Goal: Information Seeking & Learning: Learn about a topic

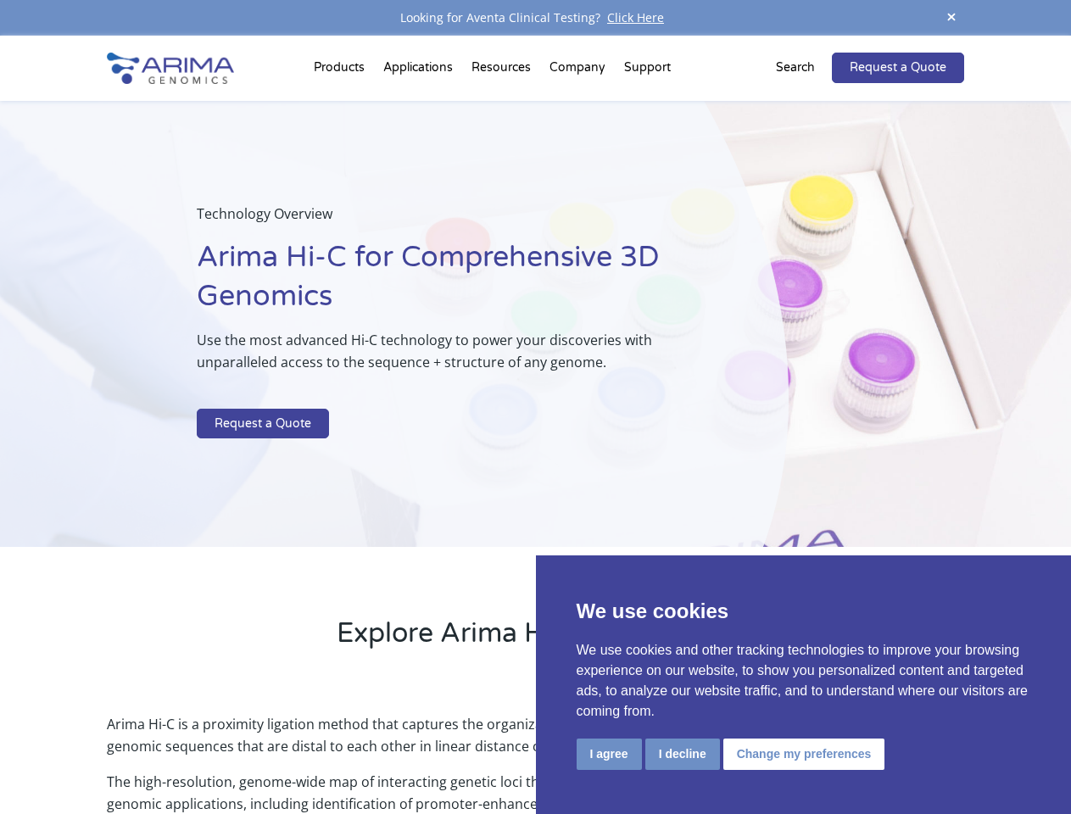
click at [535, 407] on p at bounding box center [450, 398] width 506 height 22
click at [609, 754] on button "I agree" at bounding box center [608, 753] width 65 height 31
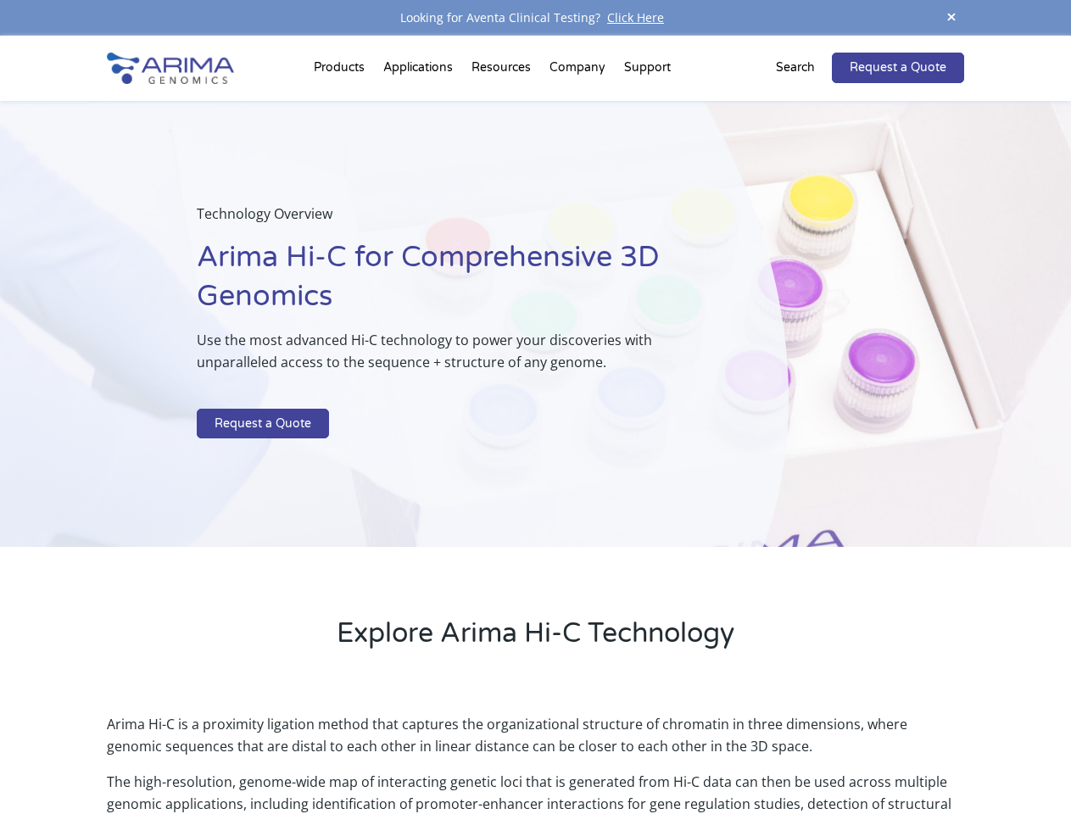
click at [682, 754] on p "Arima Hi-C is a proximity ligation method that captures the organizational stru…" at bounding box center [535, 742] width 856 height 58
click at [801, 754] on p "Arima Hi-C is a proximity ligation method that captures the organizational stru…" at bounding box center [535, 742] width 856 height 58
click at [951, 18] on span at bounding box center [950, 18] width 25 height 23
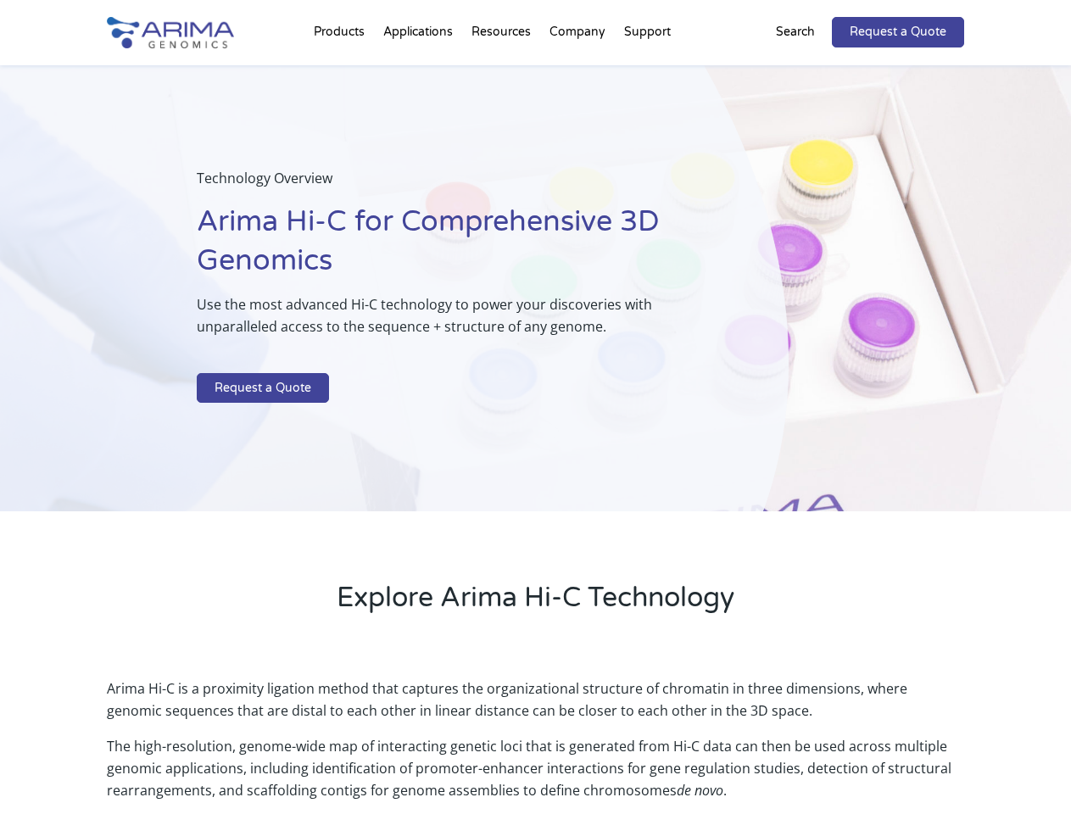
click at [535, 425] on div "Technology Overview Arima Hi-C for Comprehensive 3D Genomics Use the most advan…" at bounding box center [394, 288] width 788 height 447
click at [342, 71] on div "Technology Overview Arima Hi-C for Comprehensive 3D Genomics Use the most advan…" at bounding box center [394, 288] width 788 height 447
click at [503, 71] on div "Technology Overview Arima Hi-C for Comprehensive 3D Genomics Use the most advan…" at bounding box center [394, 288] width 788 height 447
click at [578, 71] on div "Technology Overview Arima Hi-C for Comprehensive 3D Genomics Use the most advan…" at bounding box center [394, 288] width 788 height 447
click at [647, 71] on div "Technology Overview Arima Hi-C for Comprehensive 3D Genomics Use the most advan…" at bounding box center [394, 288] width 788 height 447
